Goal: Check status: Check status

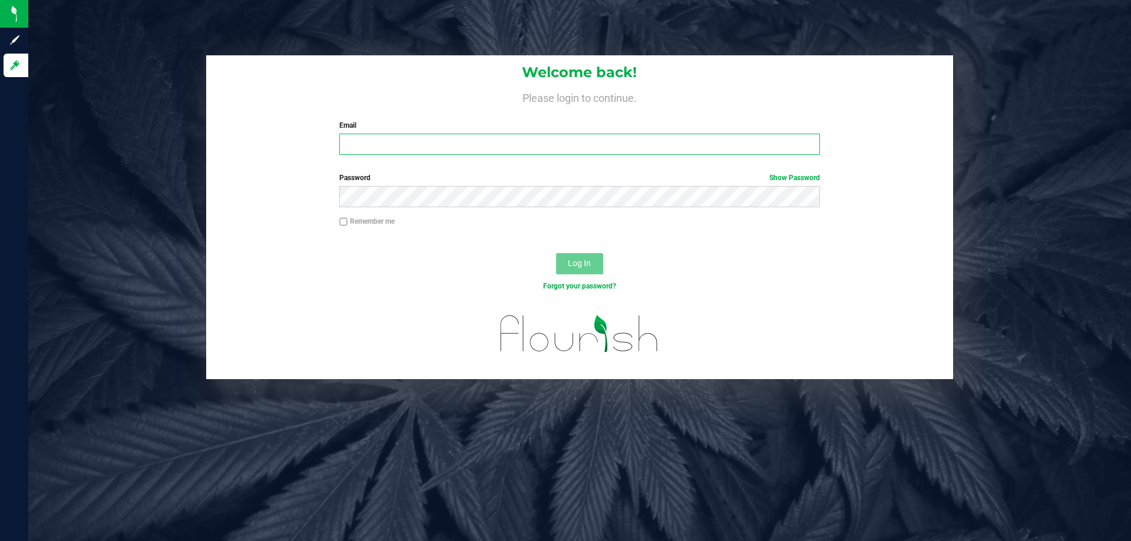
click at [386, 150] on input "Email" at bounding box center [579, 144] width 480 height 21
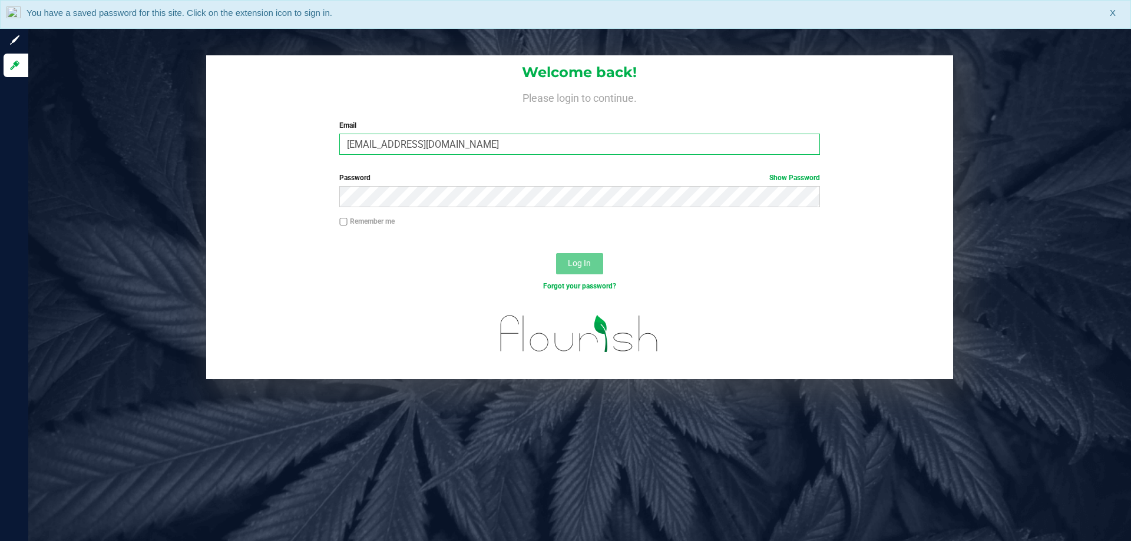
type input "[EMAIL_ADDRESS][DOMAIN_NAME]"
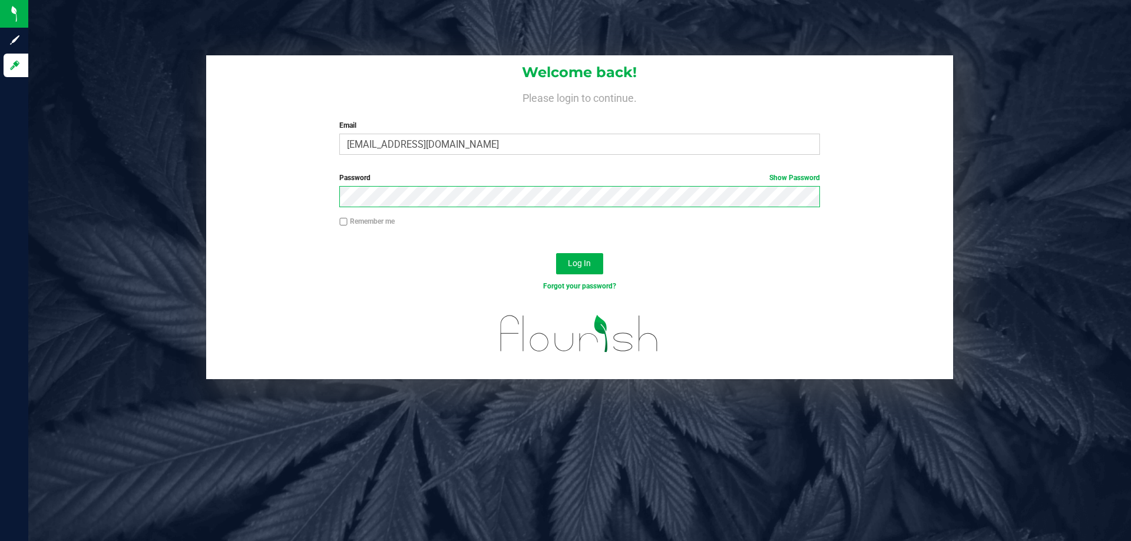
click at [556, 253] on button "Log In" at bounding box center [579, 263] width 47 height 21
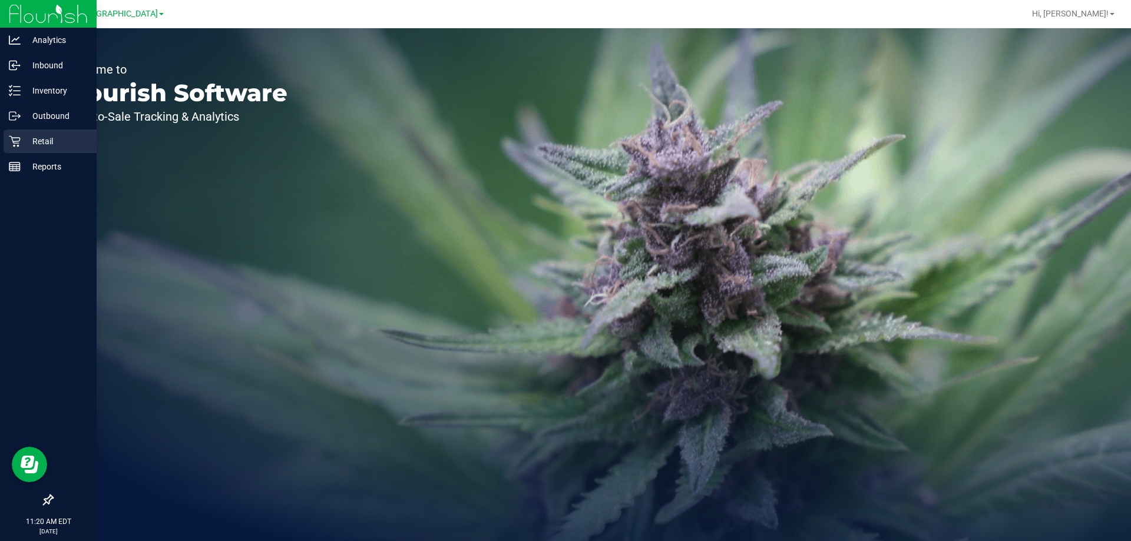
click at [25, 140] on p "Retail" at bounding box center [56, 141] width 71 height 14
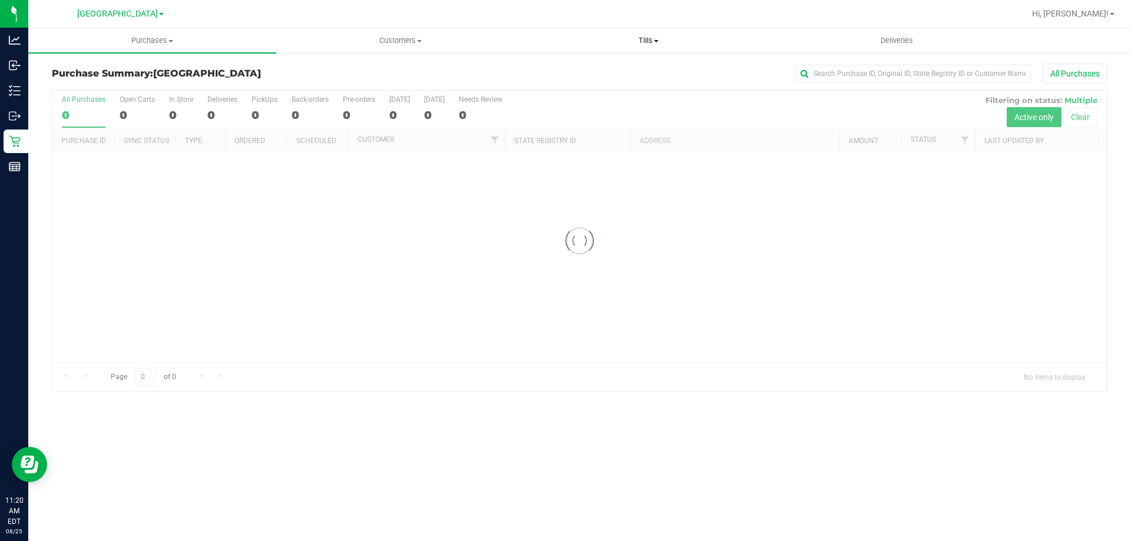
click at [637, 40] on span "Tills" at bounding box center [648, 40] width 247 height 11
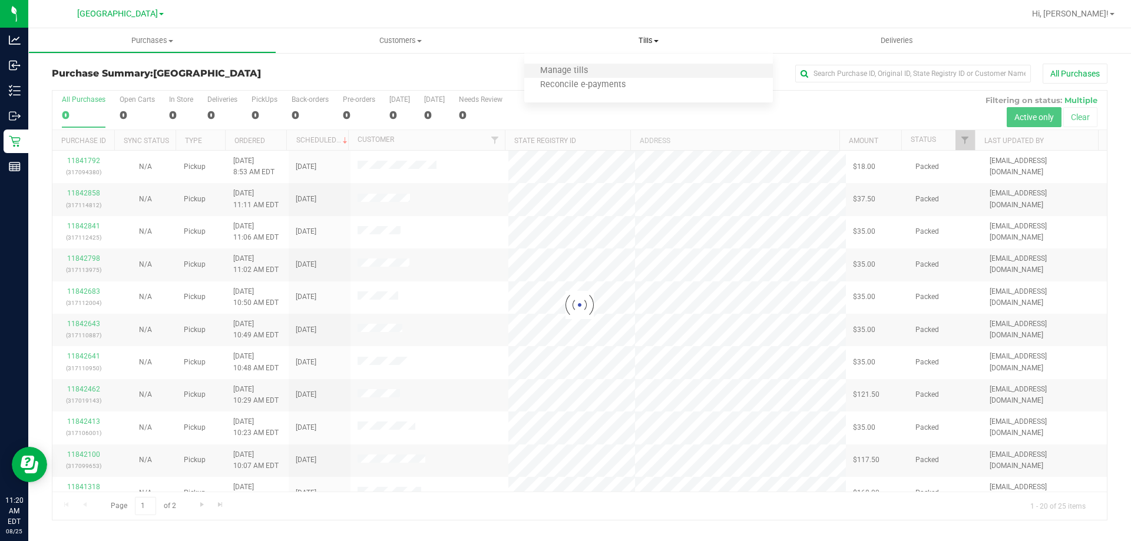
click at [628, 67] on li "Manage tills" at bounding box center [648, 71] width 248 height 14
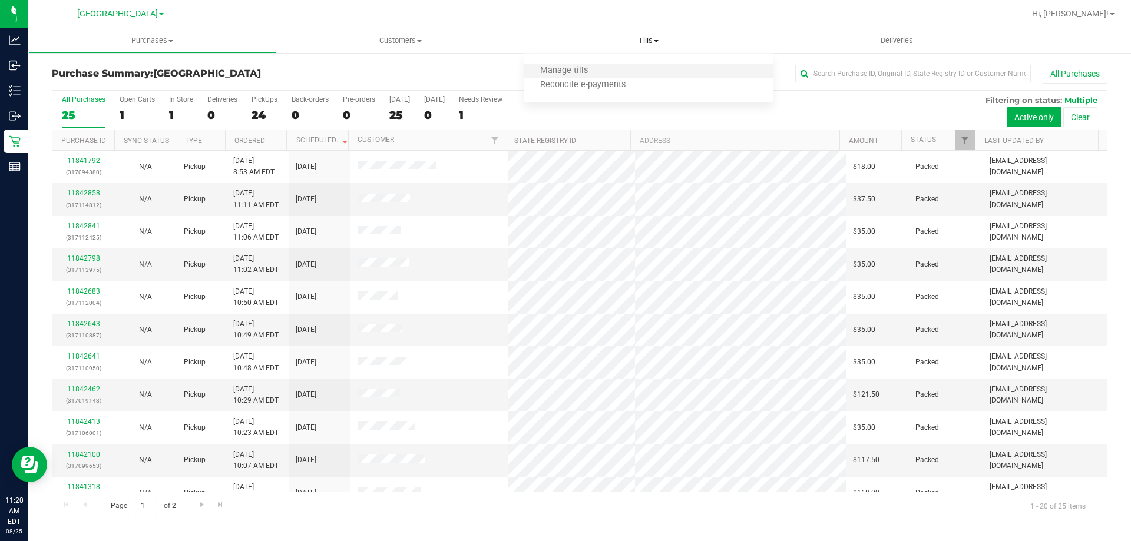
click at [628, 67] on li "Manage tills" at bounding box center [648, 71] width 248 height 14
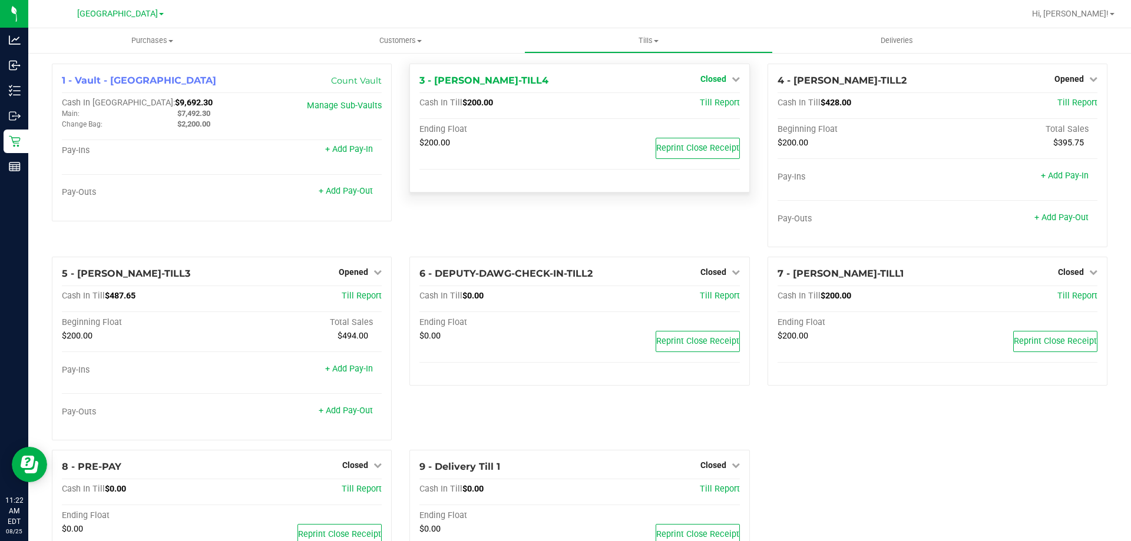
click at [719, 75] on span "Closed" at bounding box center [713, 78] width 26 height 9
click at [706, 102] on link "Open Till" at bounding box center [712, 103] width 31 height 9
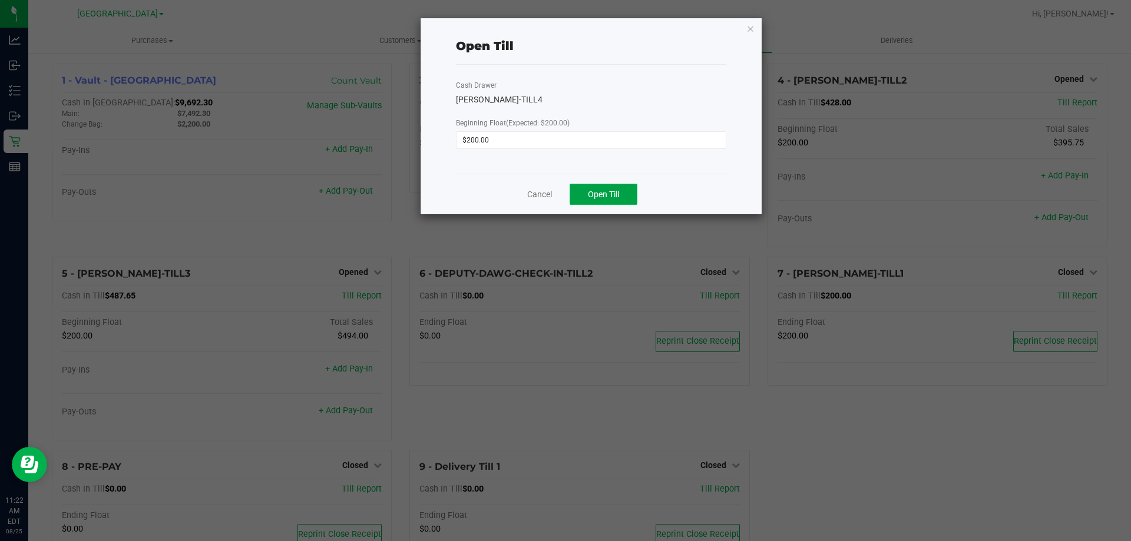
click at [604, 188] on button "Open Till" at bounding box center [604, 194] width 68 height 21
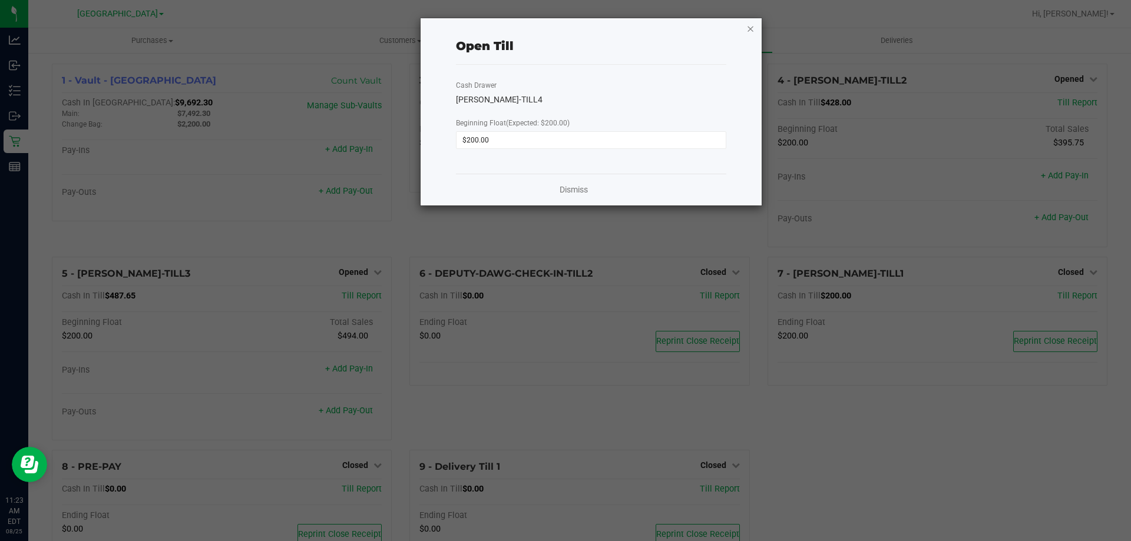
click at [750, 29] on icon "button" at bounding box center [750, 28] width 8 height 14
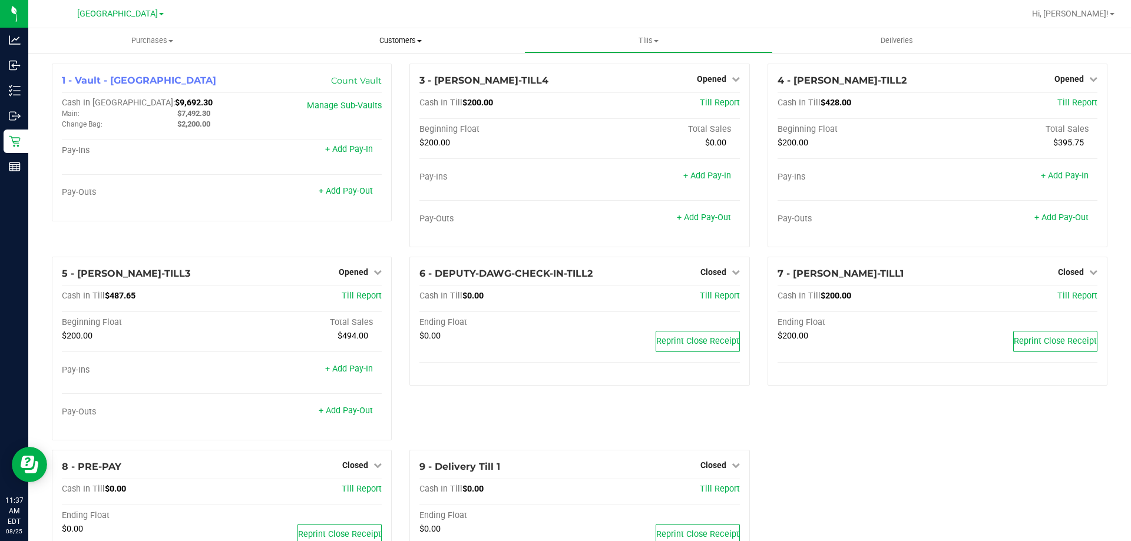
click at [432, 38] on span "Customers" at bounding box center [400, 40] width 247 height 11
click at [382, 74] on li "All customers" at bounding box center [400, 71] width 248 height 14
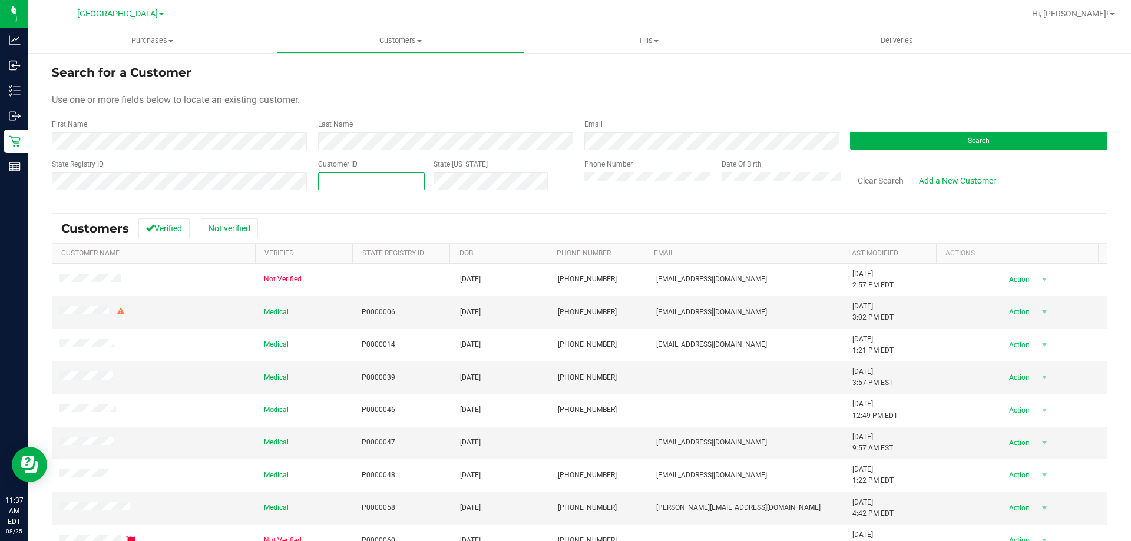
click at [352, 183] on span at bounding box center [371, 182] width 107 height 18
type input "63849"
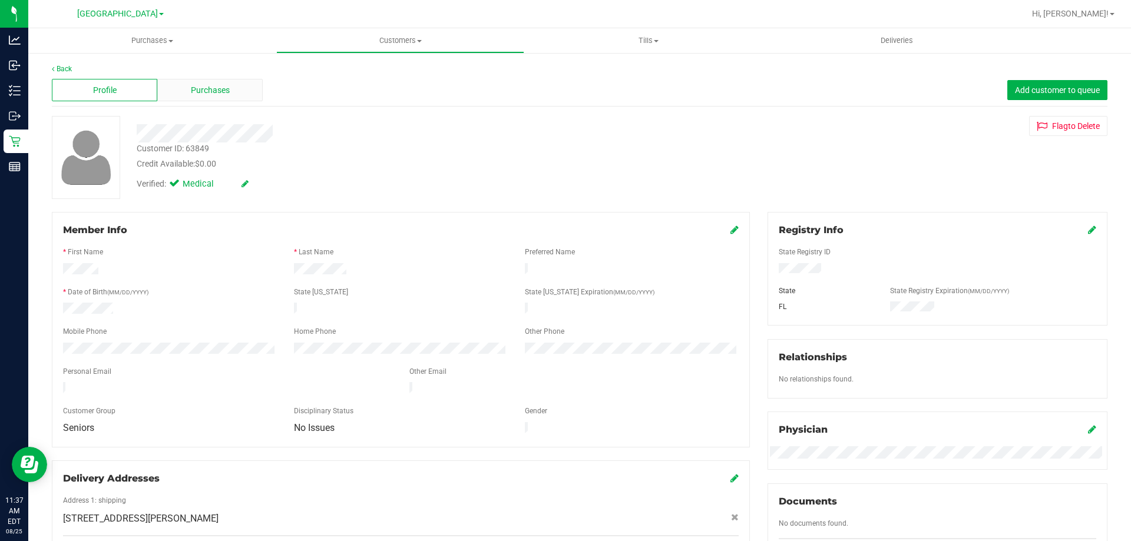
click at [201, 88] on span "Purchases" at bounding box center [210, 90] width 39 height 12
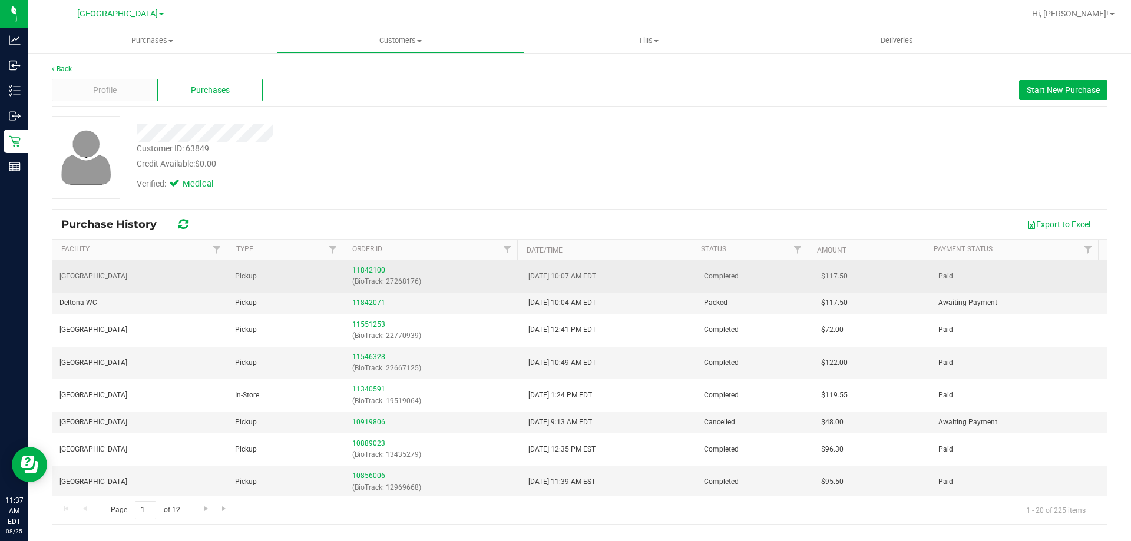
click at [368, 271] on link "11842100" at bounding box center [368, 270] width 33 height 8
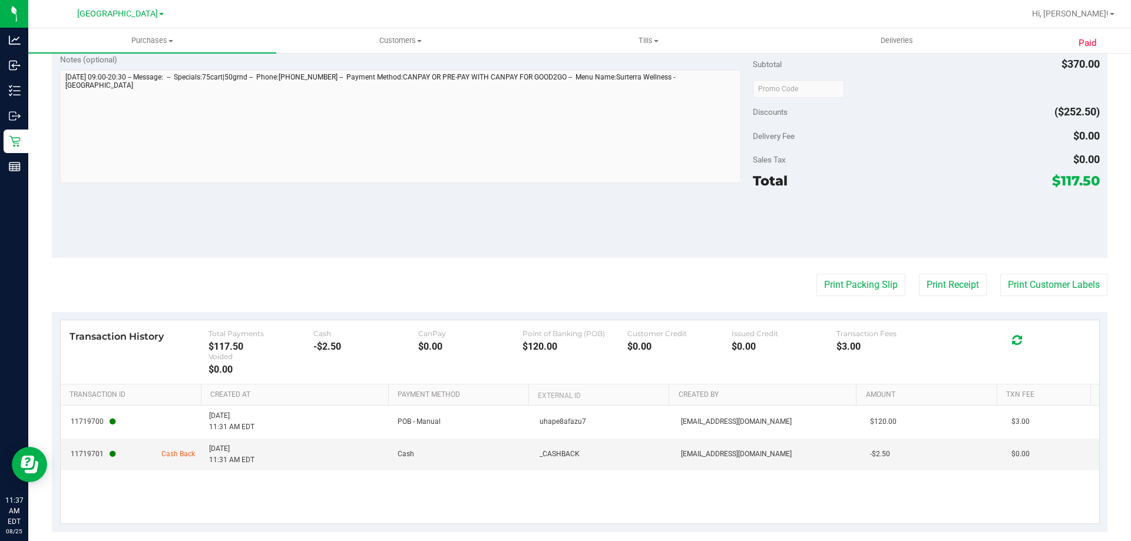
scroll to position [668, 0]
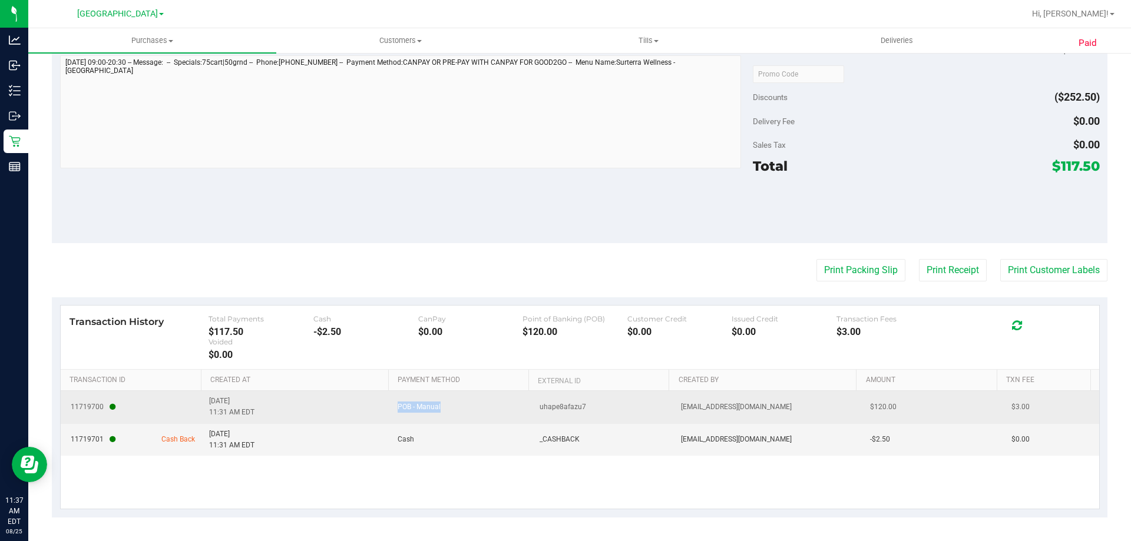
drag, startPoint x: 445, startPoint y: 408, endPoint x: 391, endPoint y: 408, distance: 54.2
click at [391, 408] on td "POB - Manual" at bounding box center [461, 407] width 141 height 32
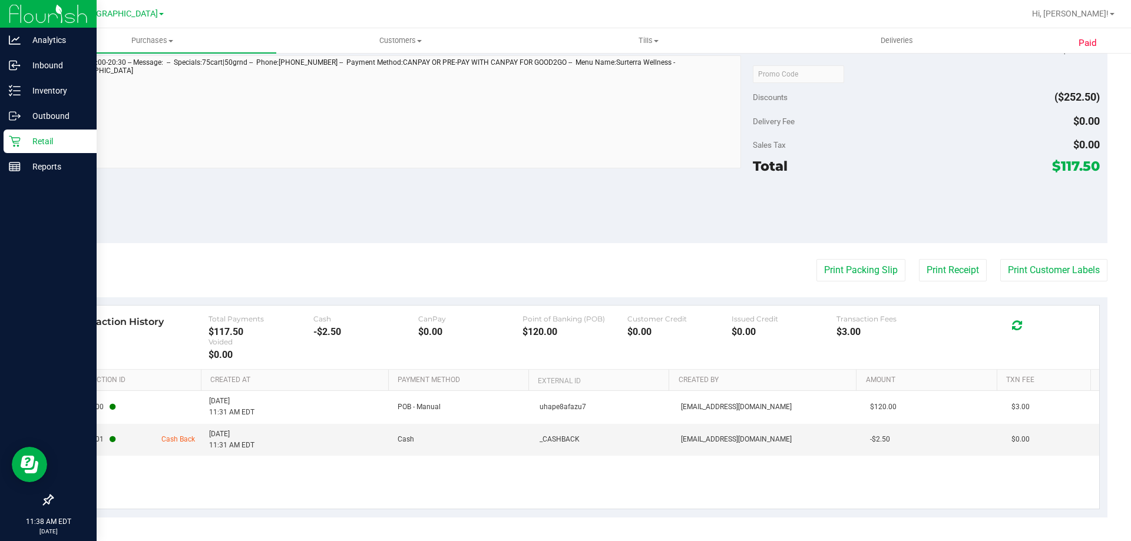
click at [47, 137] on p "Retail" at bounding box center [56, 141] width 71 height 14
